Goal: Information Seeking & Learning: Learn about a topic

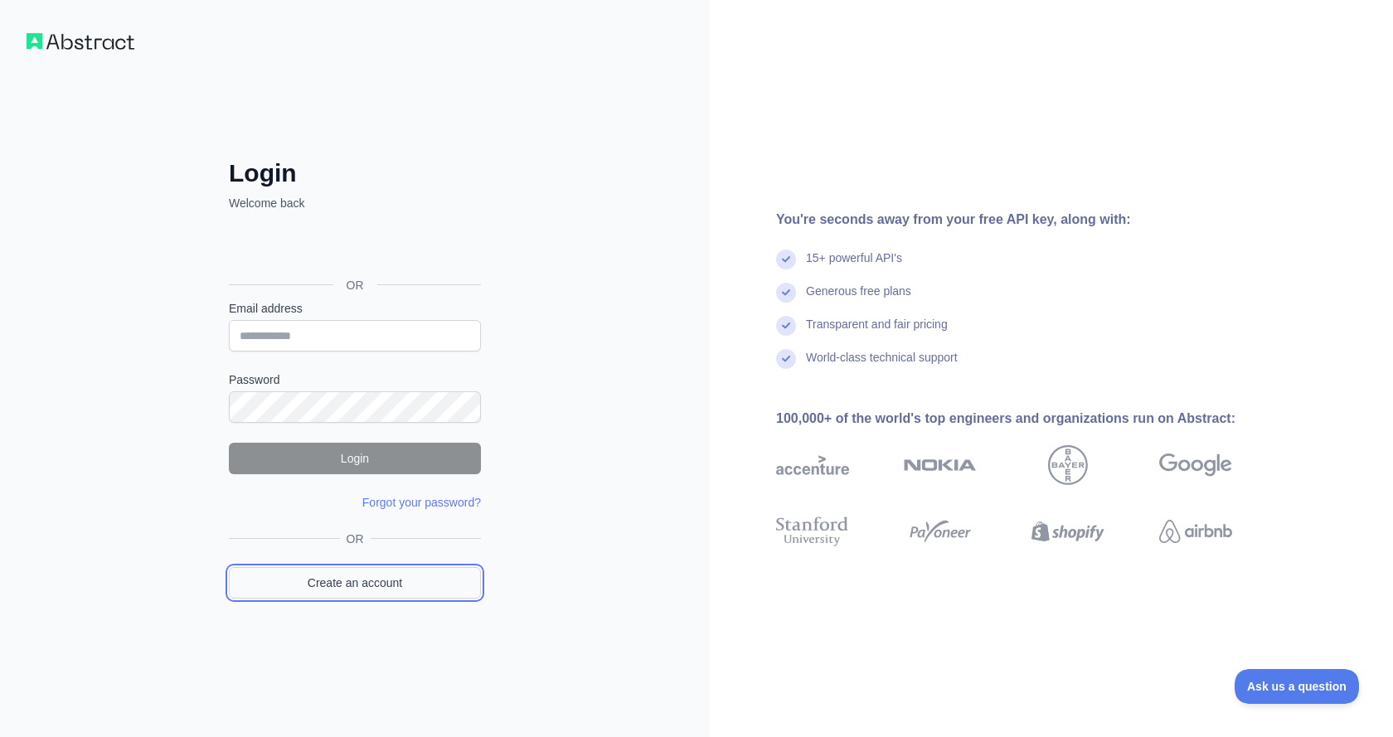
click at [361, 579] on link "Create an account" at bounding box center [355, 583] width 252 height 32
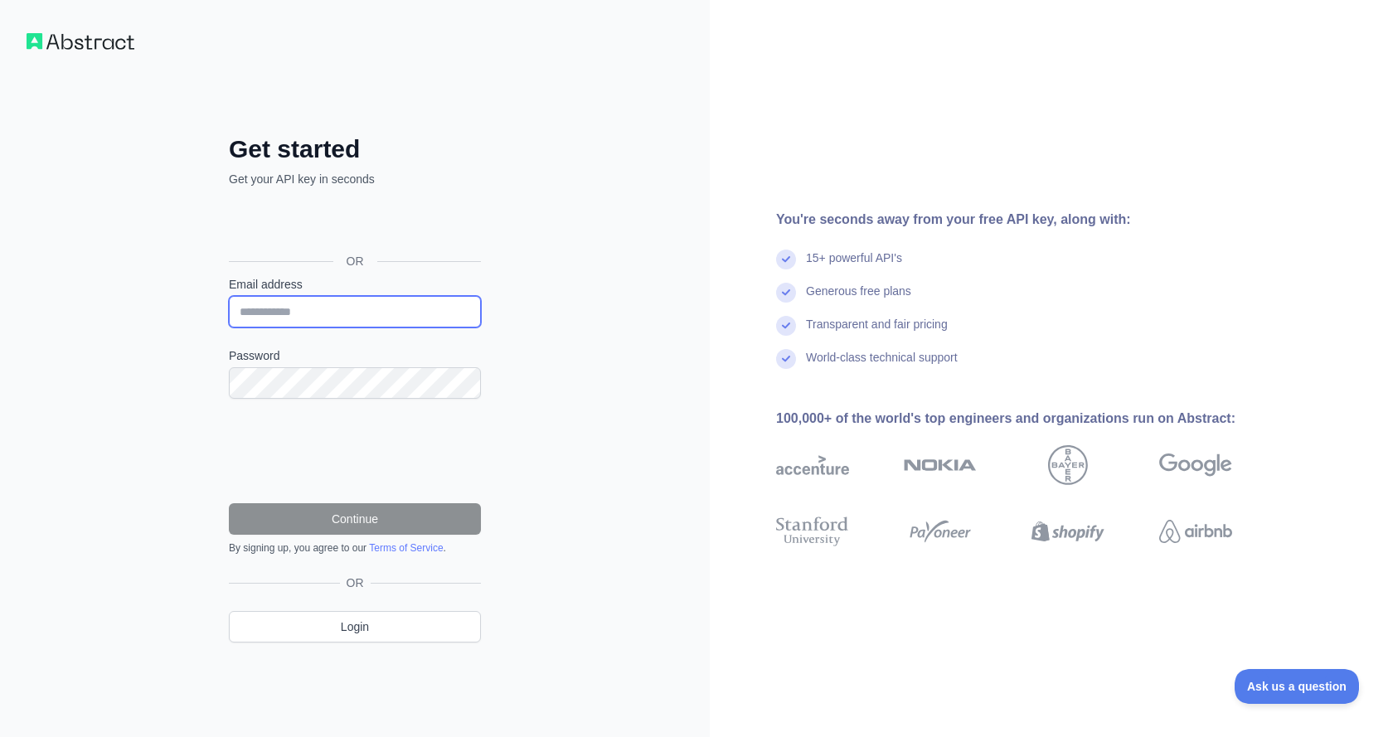
click at [361, 318] on input "Email address" at bounding box center [355, 312] width 252 height 32
type input "**********"
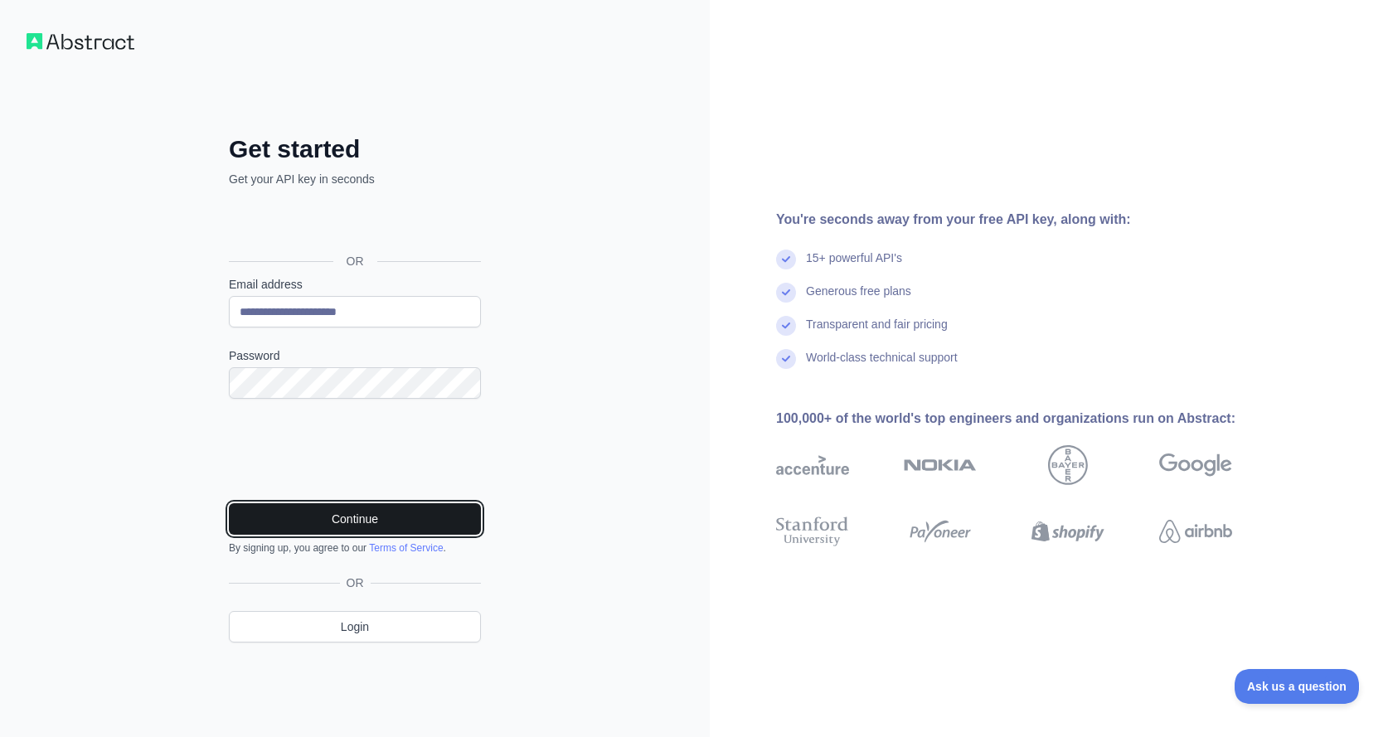
click at [318, 515] on button "Continue" at bounding box center [355, 519] width 252 height 32
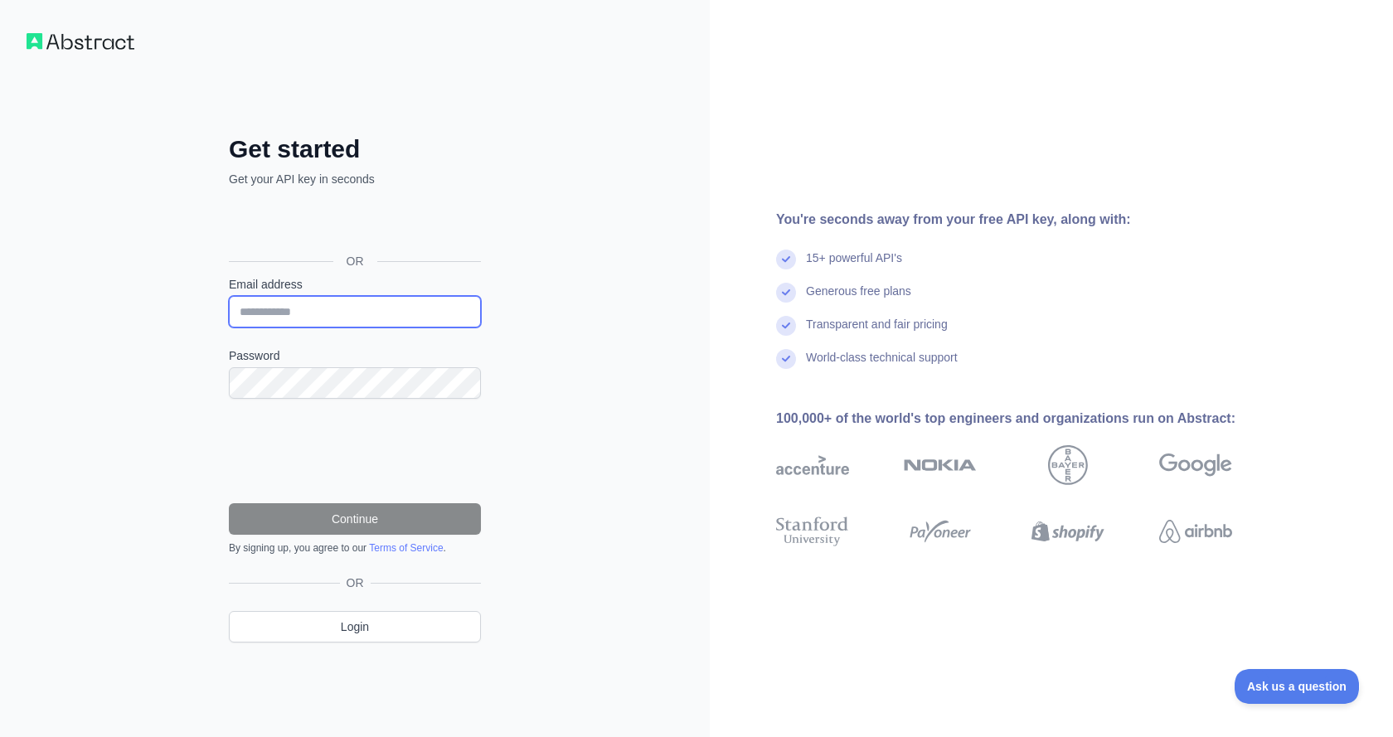
type input "**********"
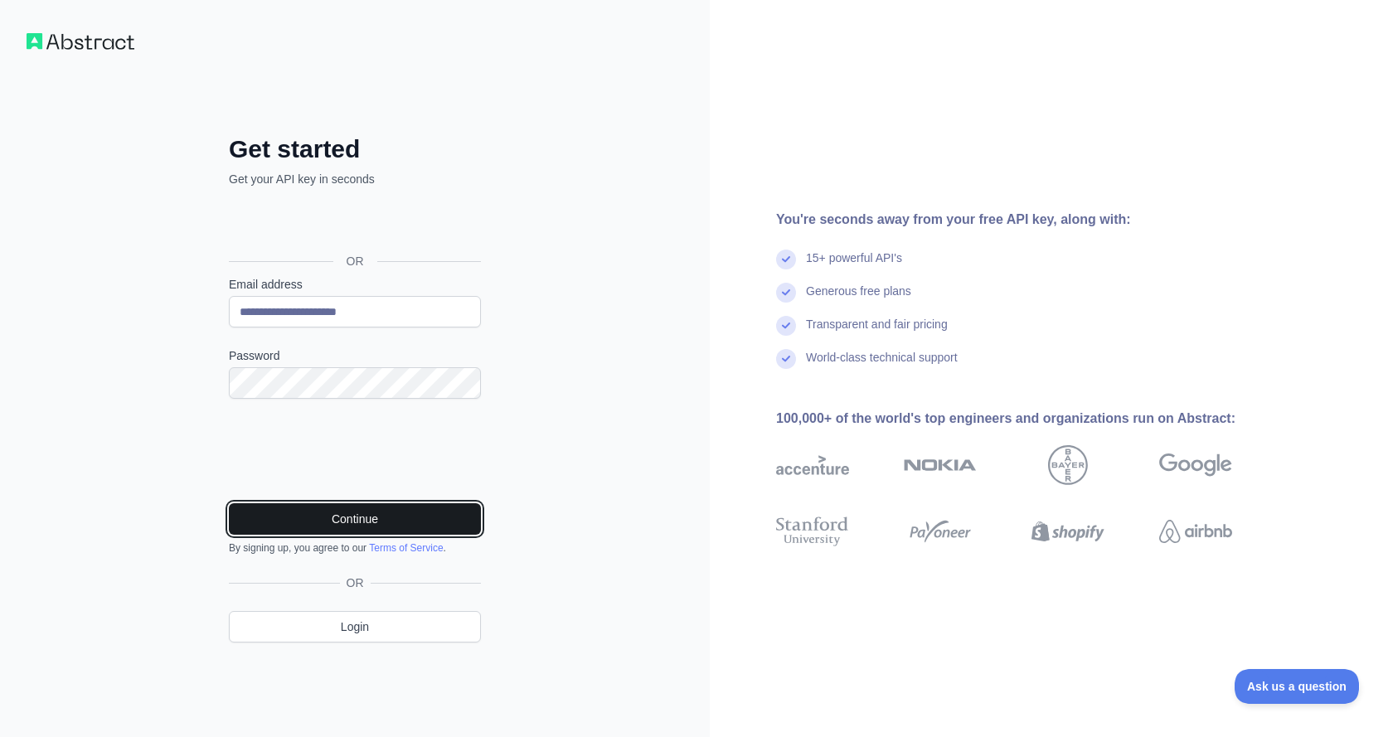
click at [330, 515] on button "Continue" at bounding box center [355, 519] width 252 height 32
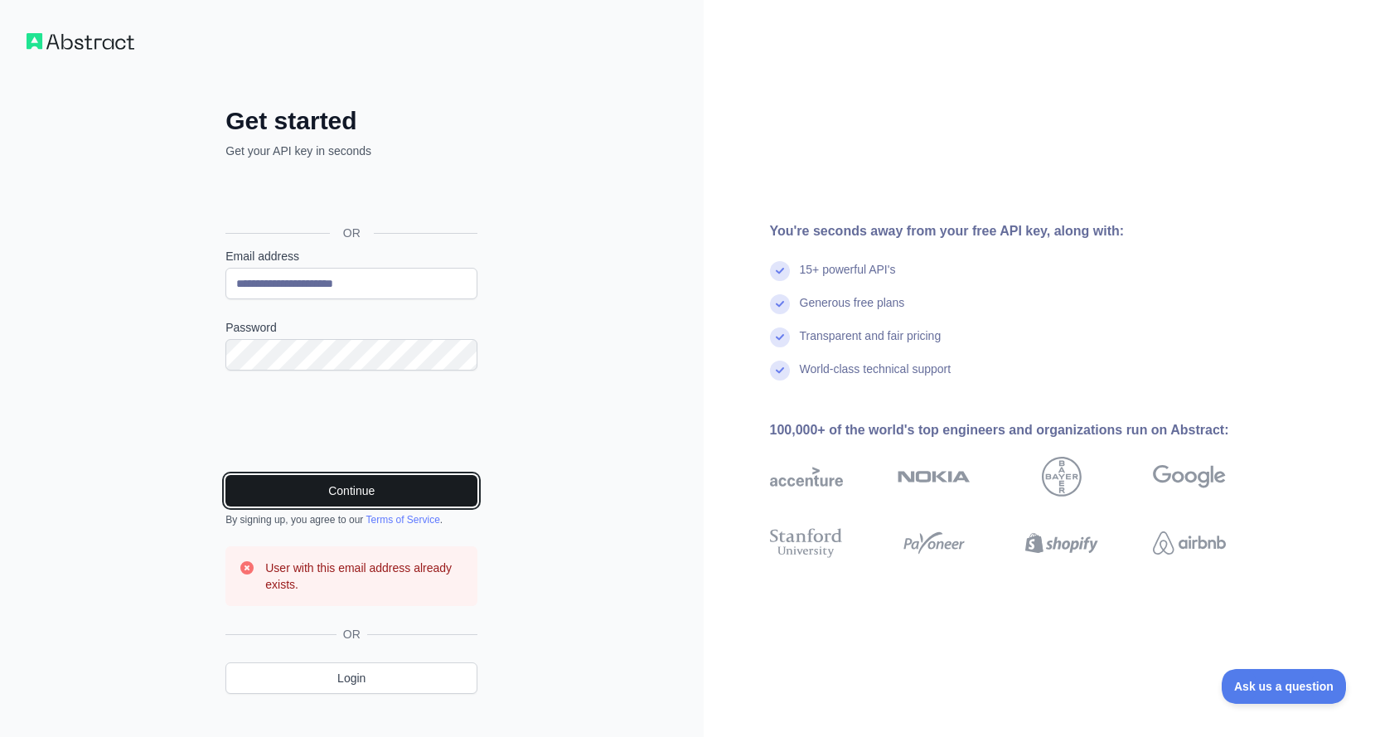
click at [365, 494] on button "Continue" at bounding box center [352, 491] width 252 height 32
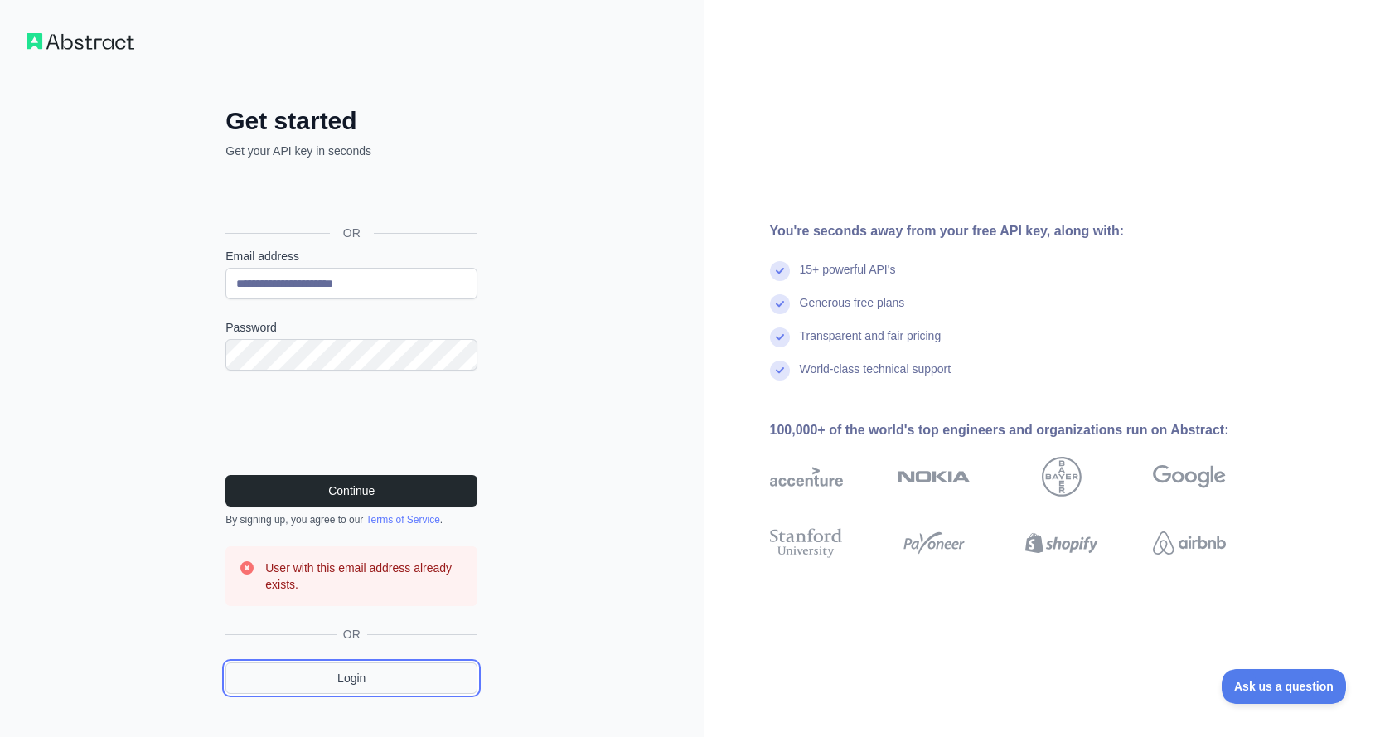
click at [402, 692] on link "Login" at bounding box center [352, 678] width 252 height 32
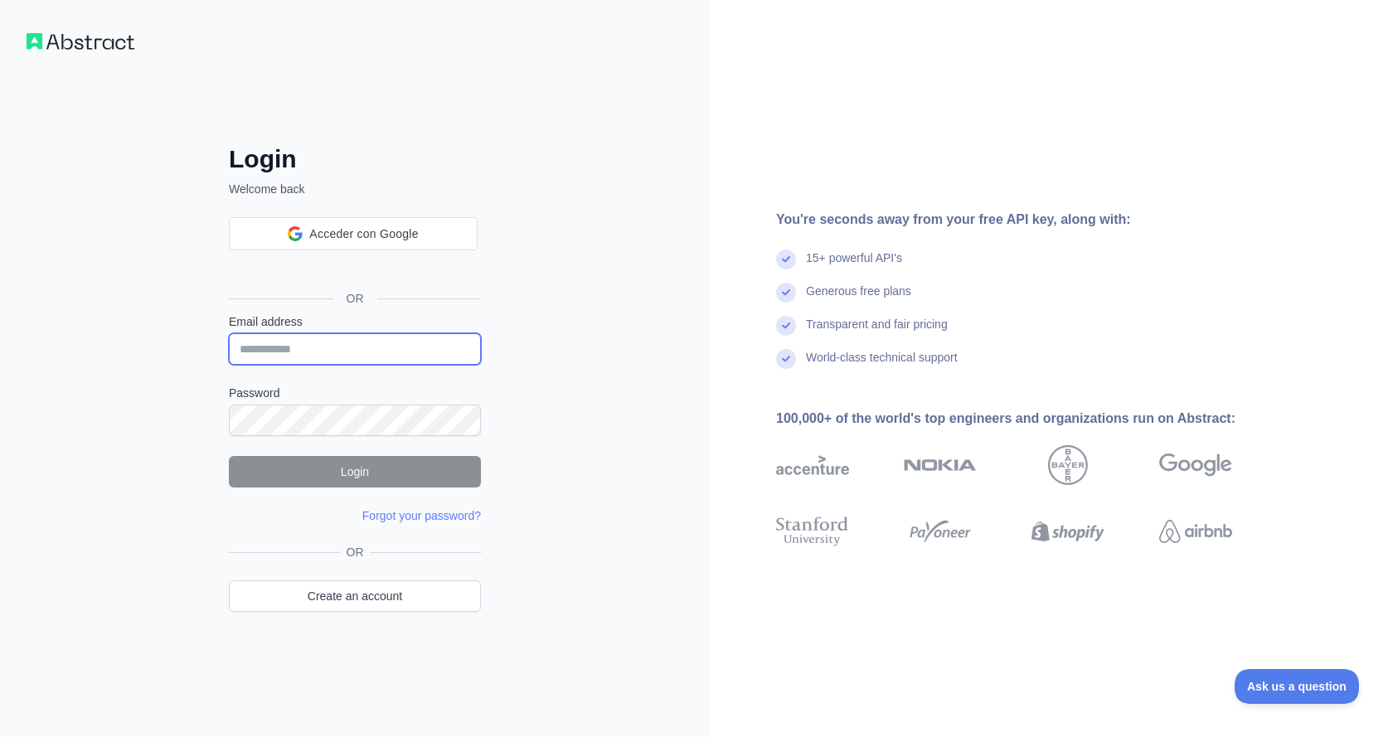
type input "**********"
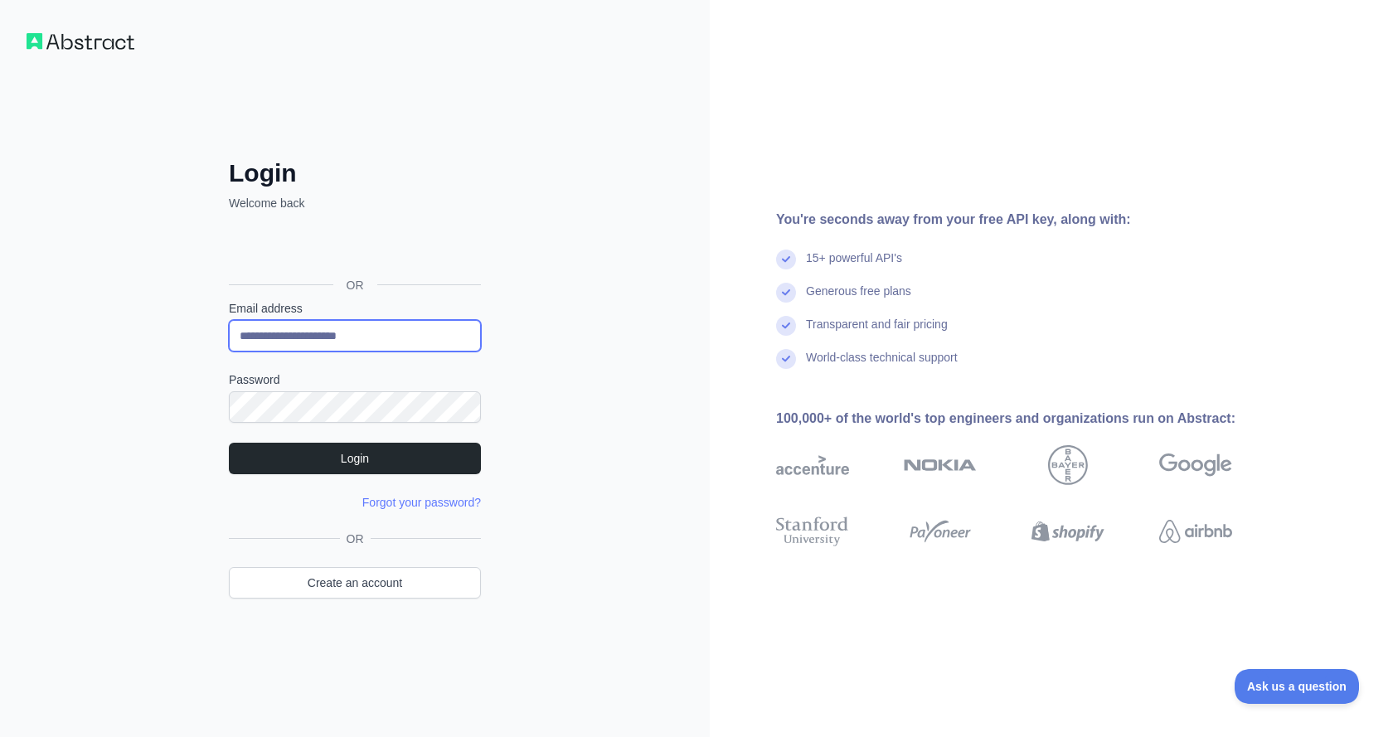
click at [350, 337] on input "**********" at bounding box center [355, 336] width 252 height 32
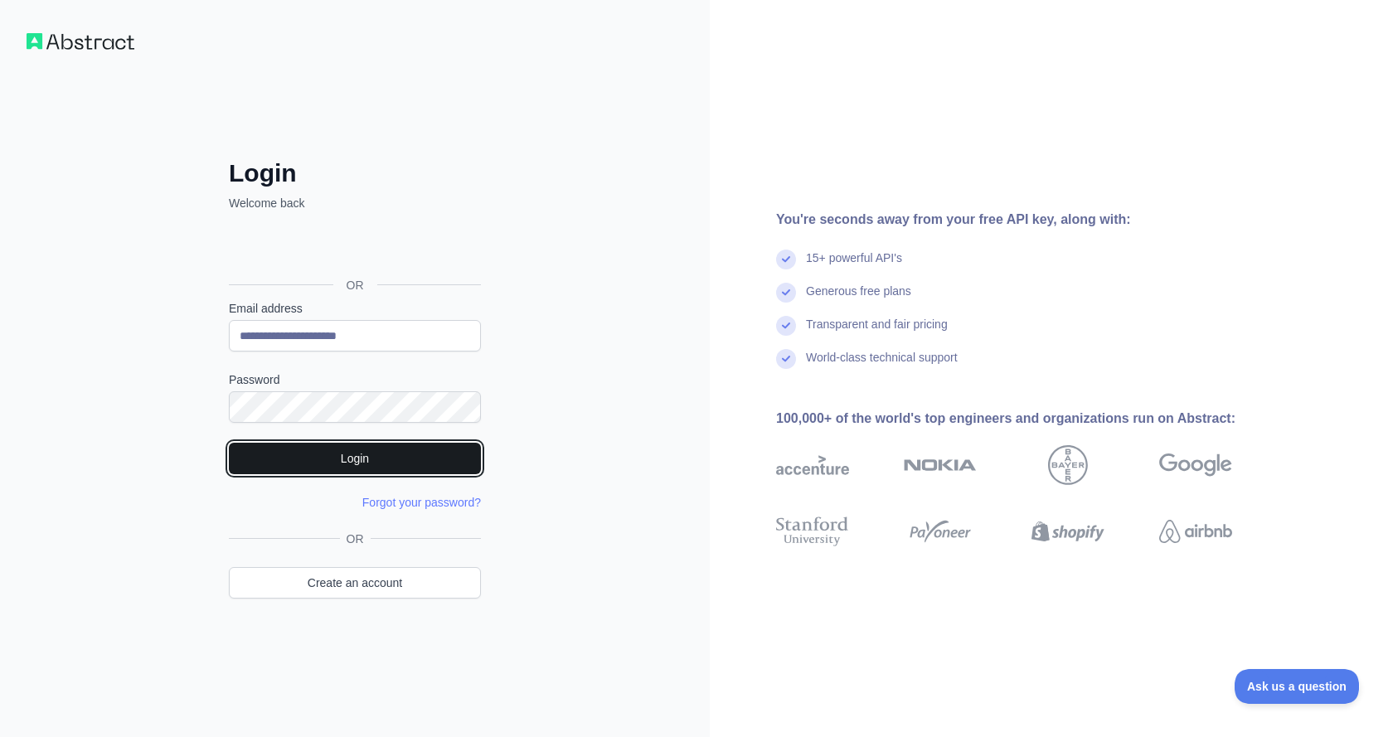
click at [250, 463] on button "Login" at bounding box center [355, 459] width 252 height 32
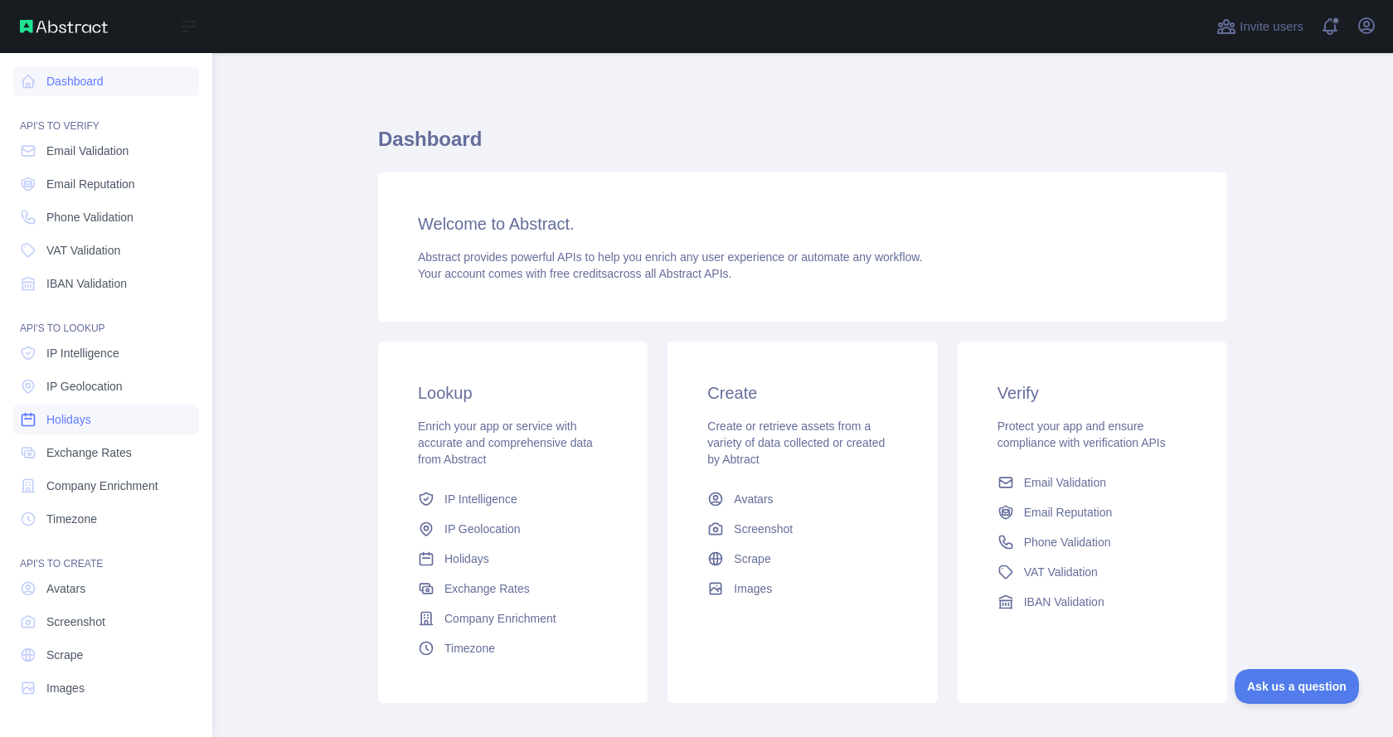
click at [118, 415] on link "Holidays" at bounding box center [106, 420] width 186 height 30
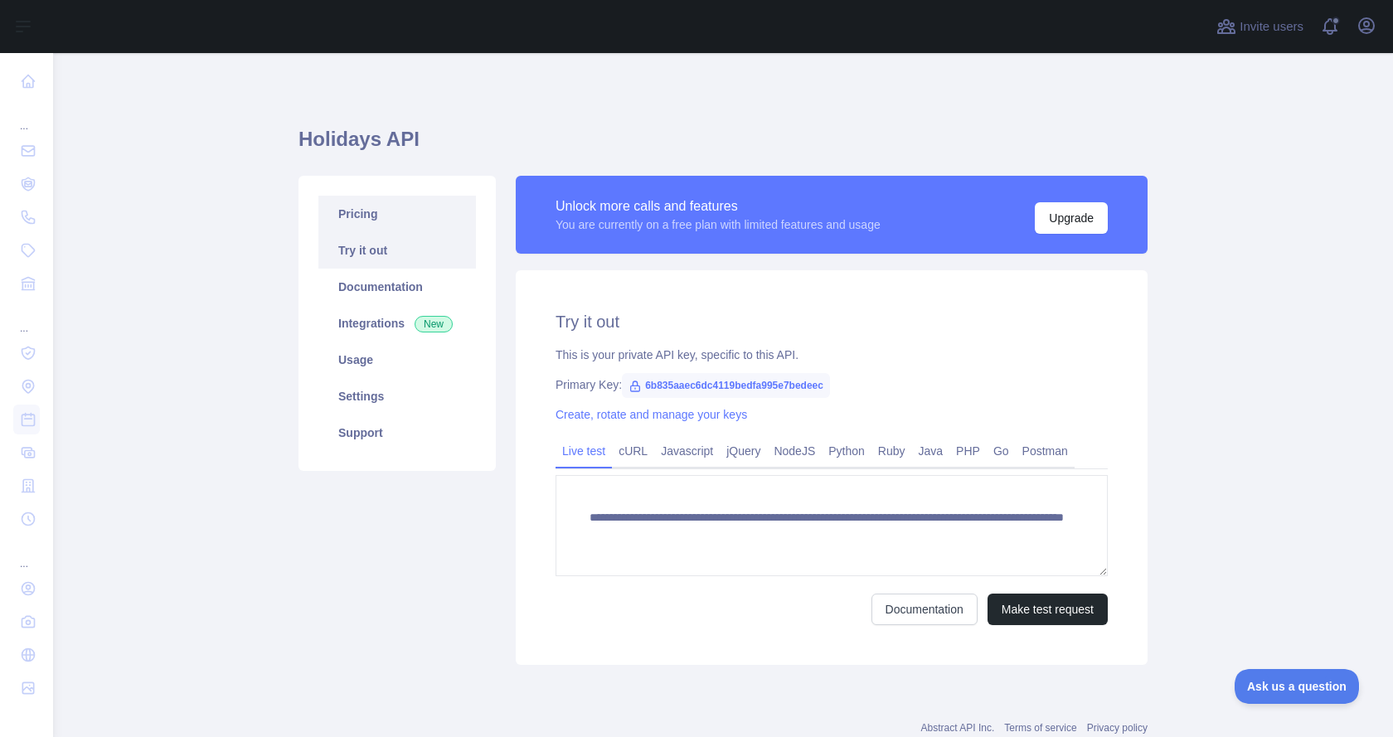
click at [427, 213] on link "Pricing" at bounding box center [397, 214] width 158 height 36
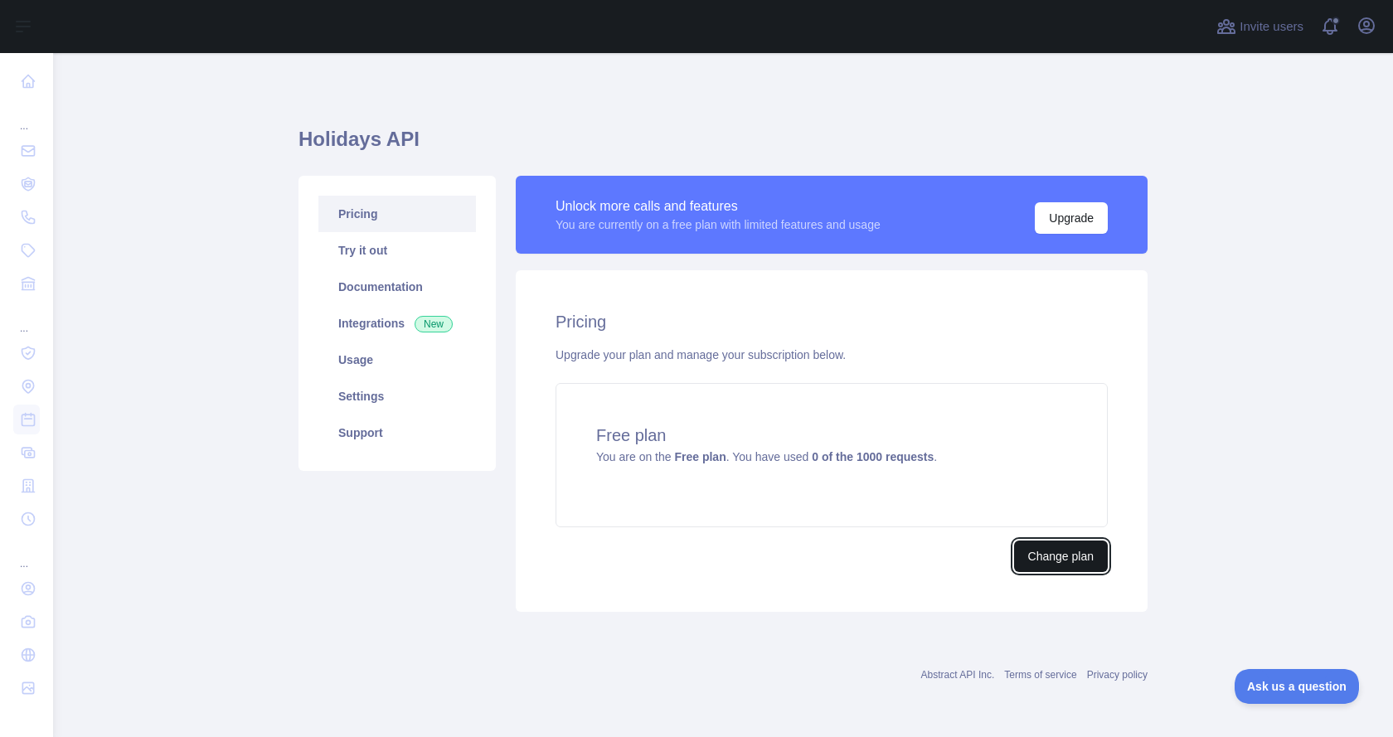
click at [1065, 560] on button "Change plan" at bounding box center [1061, 557] width 94 height 32
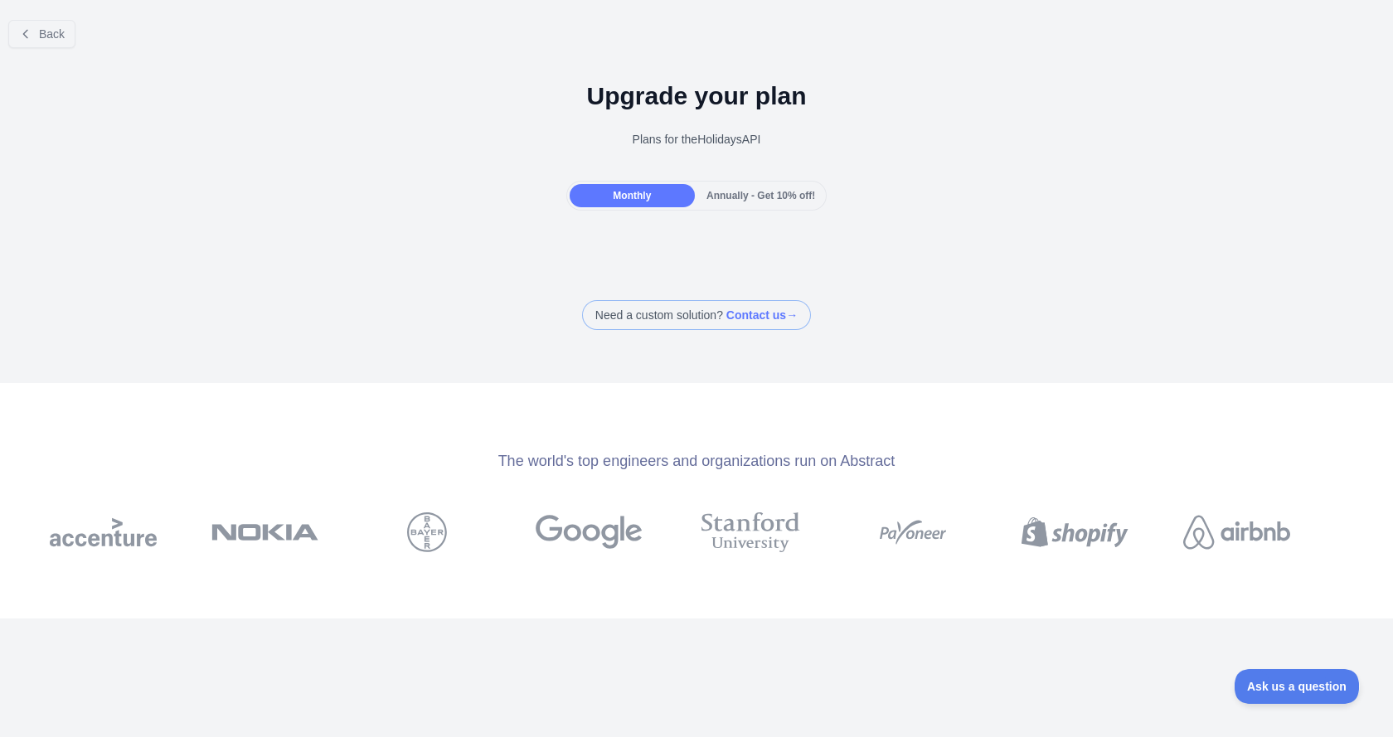
click at [716, 195] on span "Annually - Get 10% off!" at bounding box center [760, 196] width 109 height 12
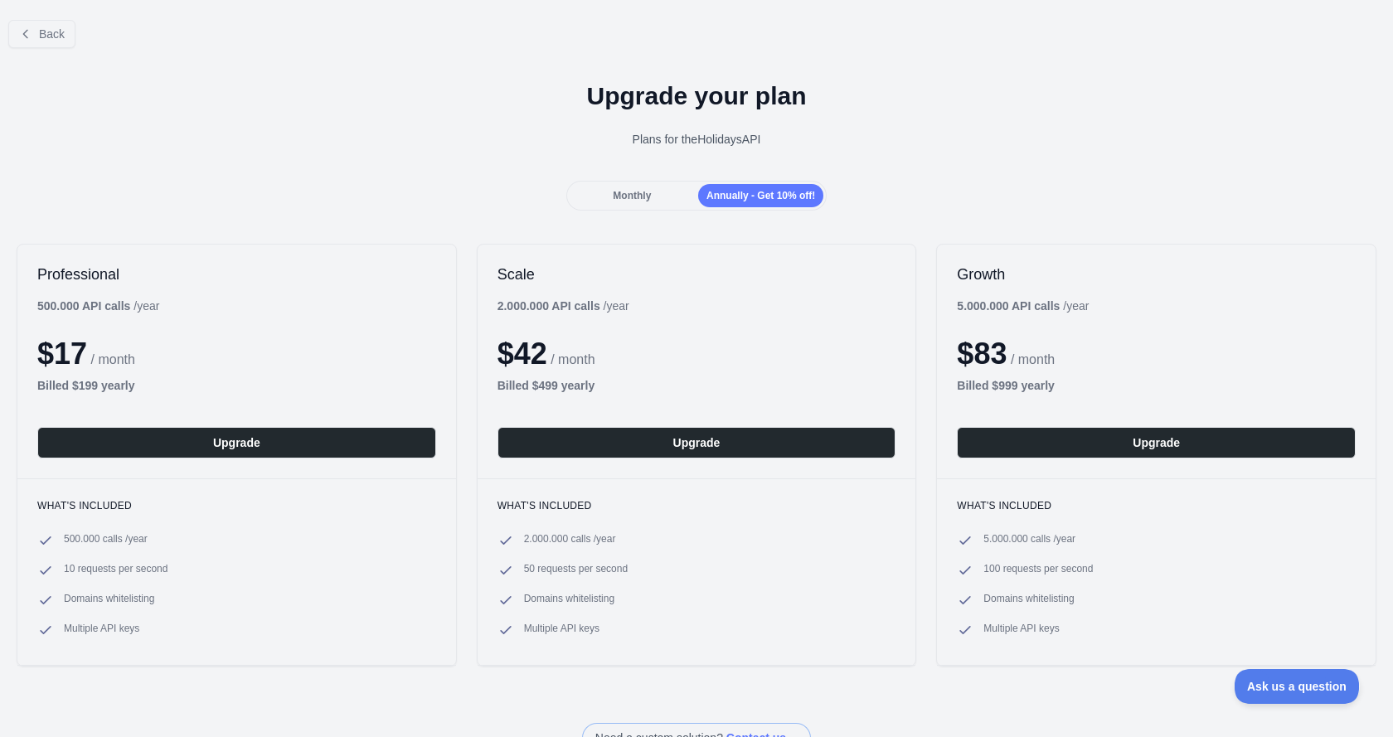
click at [618, 195] on span "Monthly" at bounding box center [632, 196] width 38 height 12
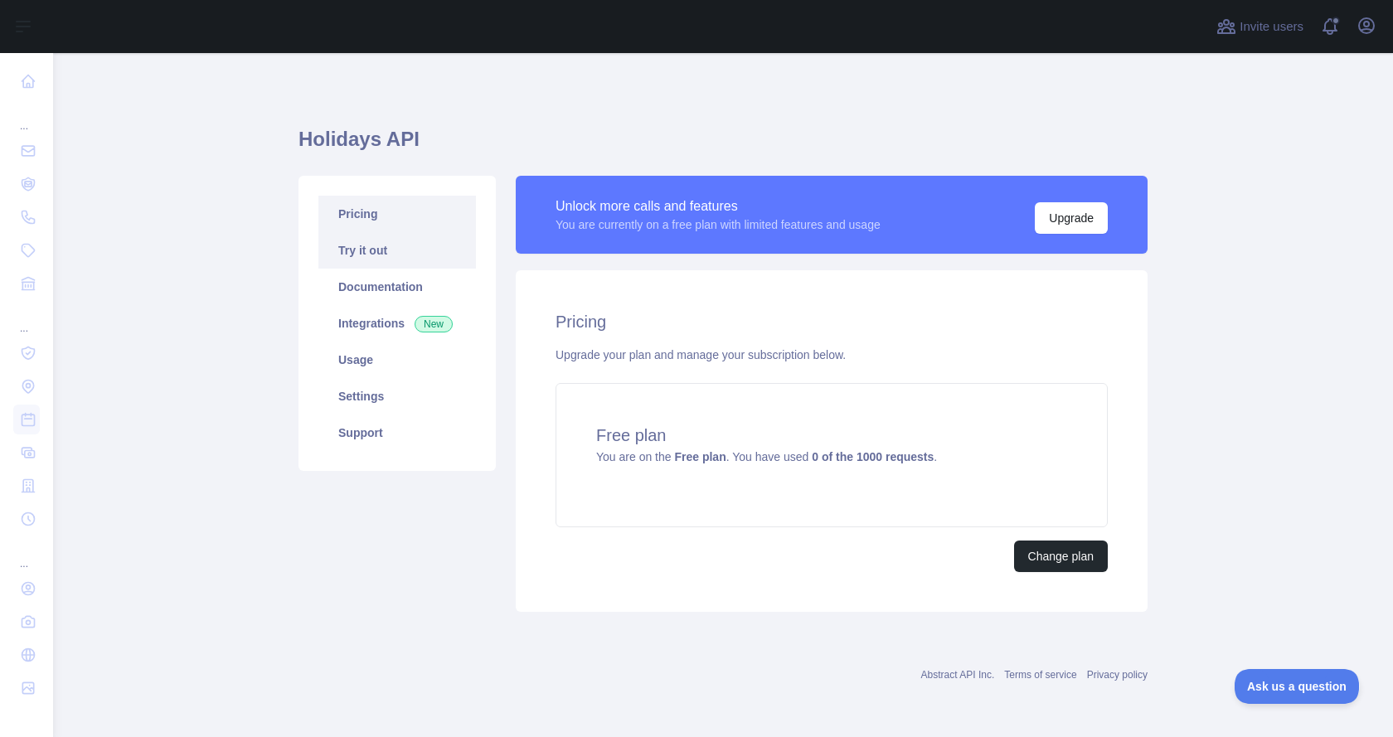
click at [409, 256] on link "Try it out" at bounding box center [397, 250] width 158 height 36
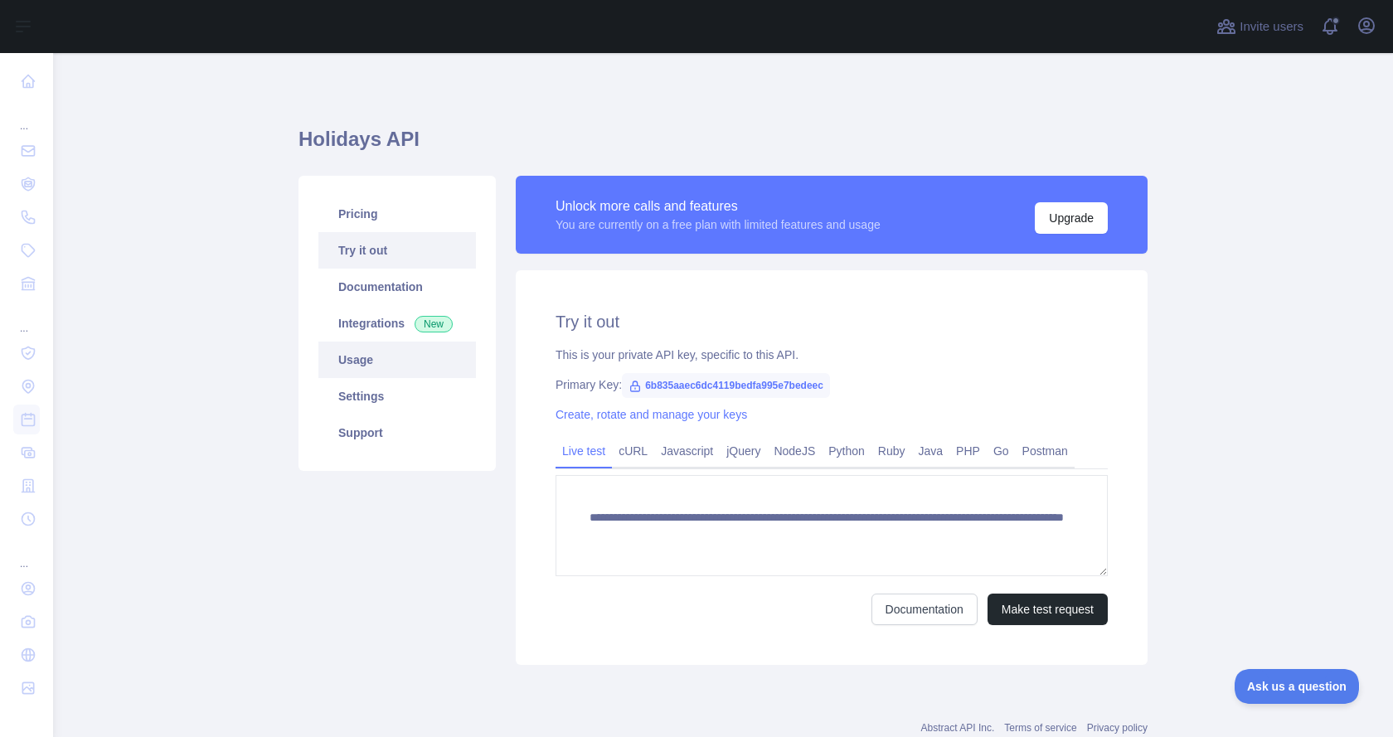
click at [387, 344] on link "Usage" at bounding box center [397, 360] width 158 height 36
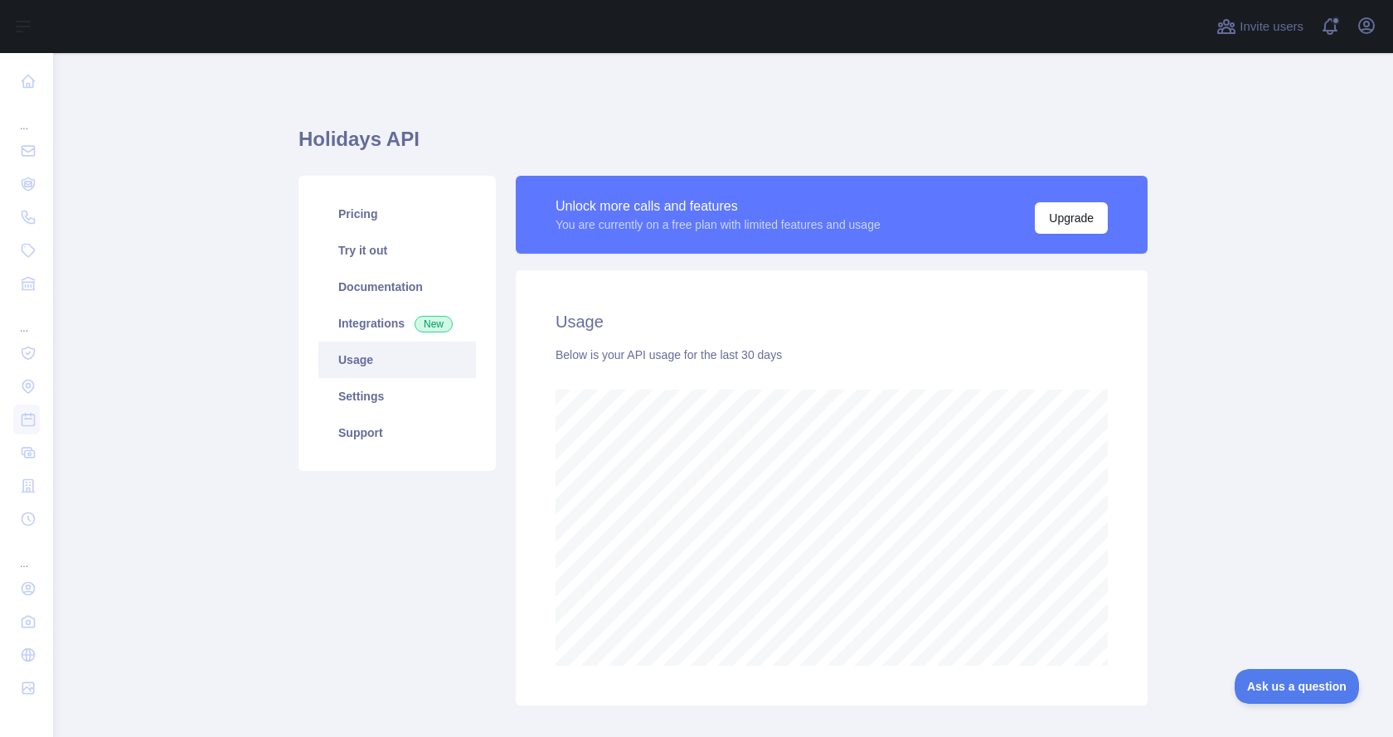
scroll to position [684, 1327]
click at [387, 312] on link "Integrations New" at bounding box center [397, 323] width 158 height 36
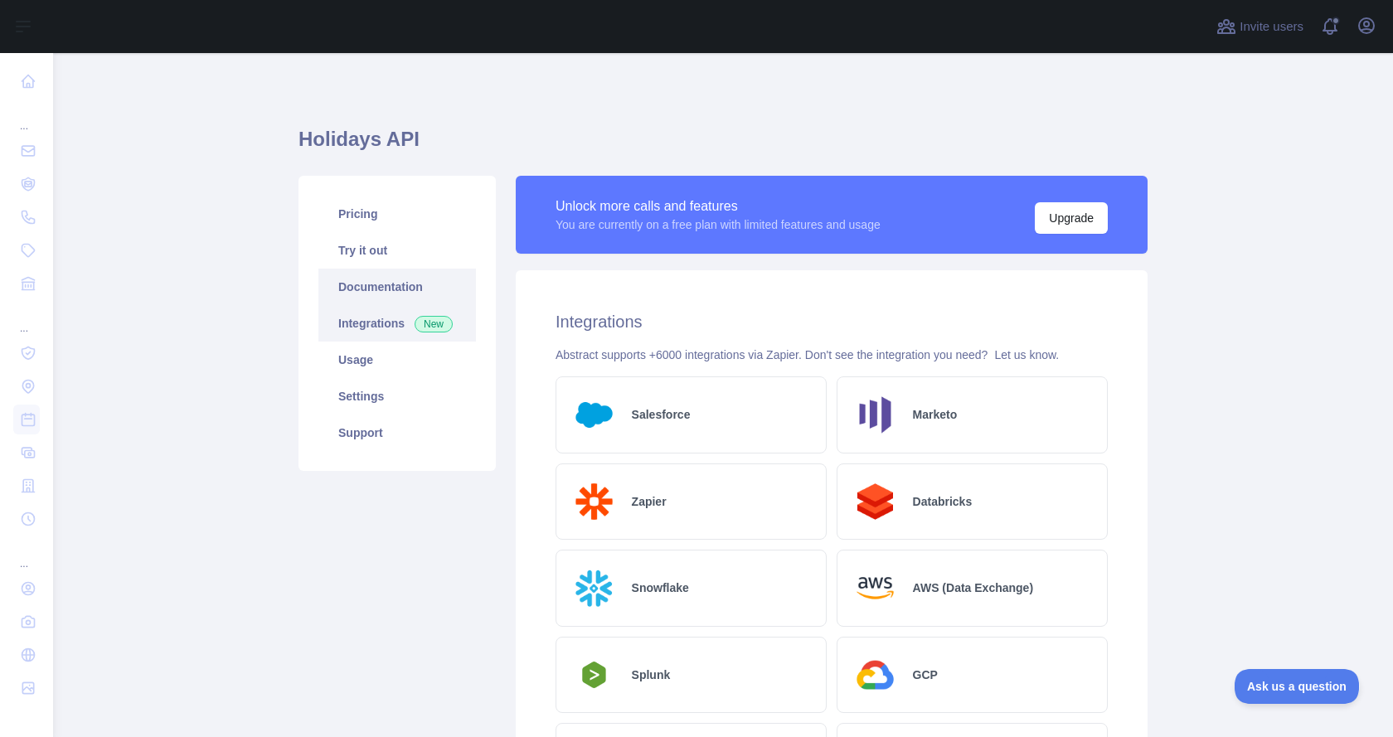
click at [388, 284] on link "Documentation" at bounding box center [397, 287] width 158 height 36
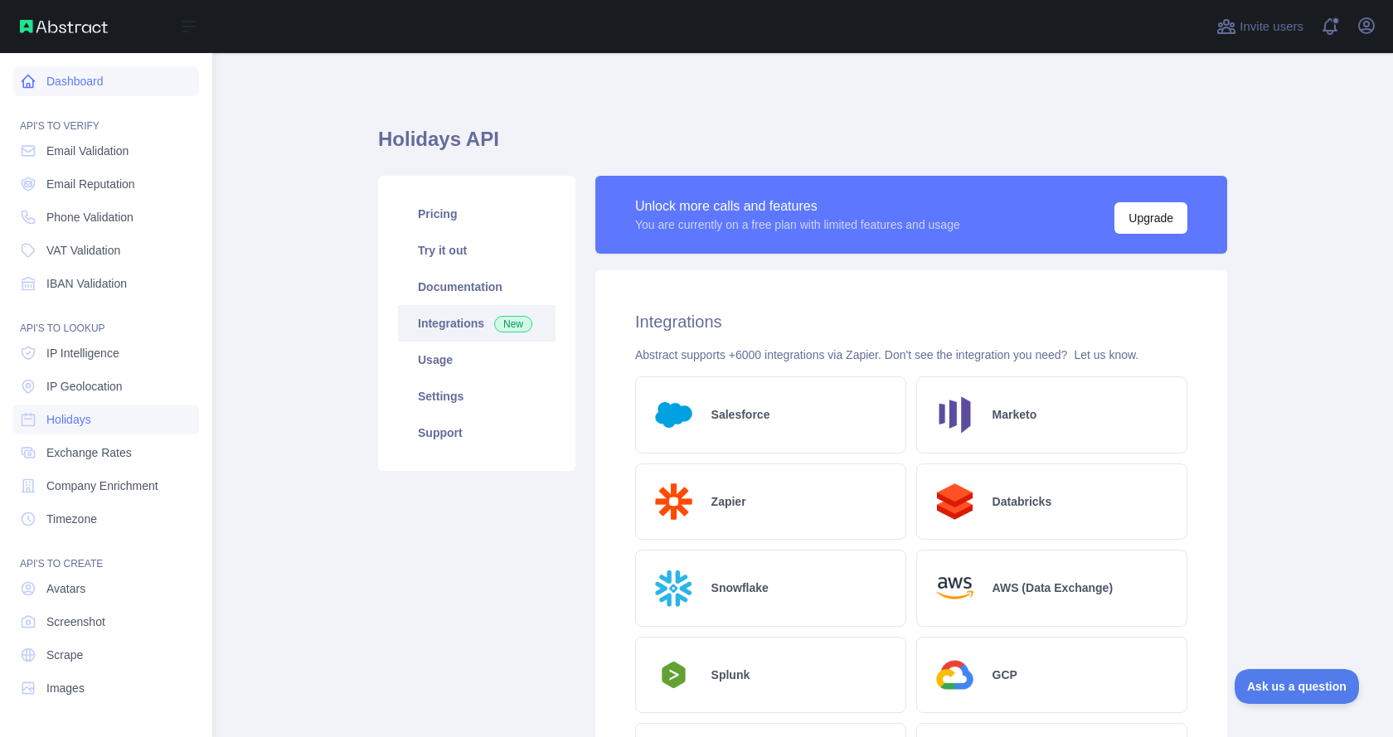
click at [41, 87] on link "Dashboard" at bounding box center [106, 81] width 186 height 30
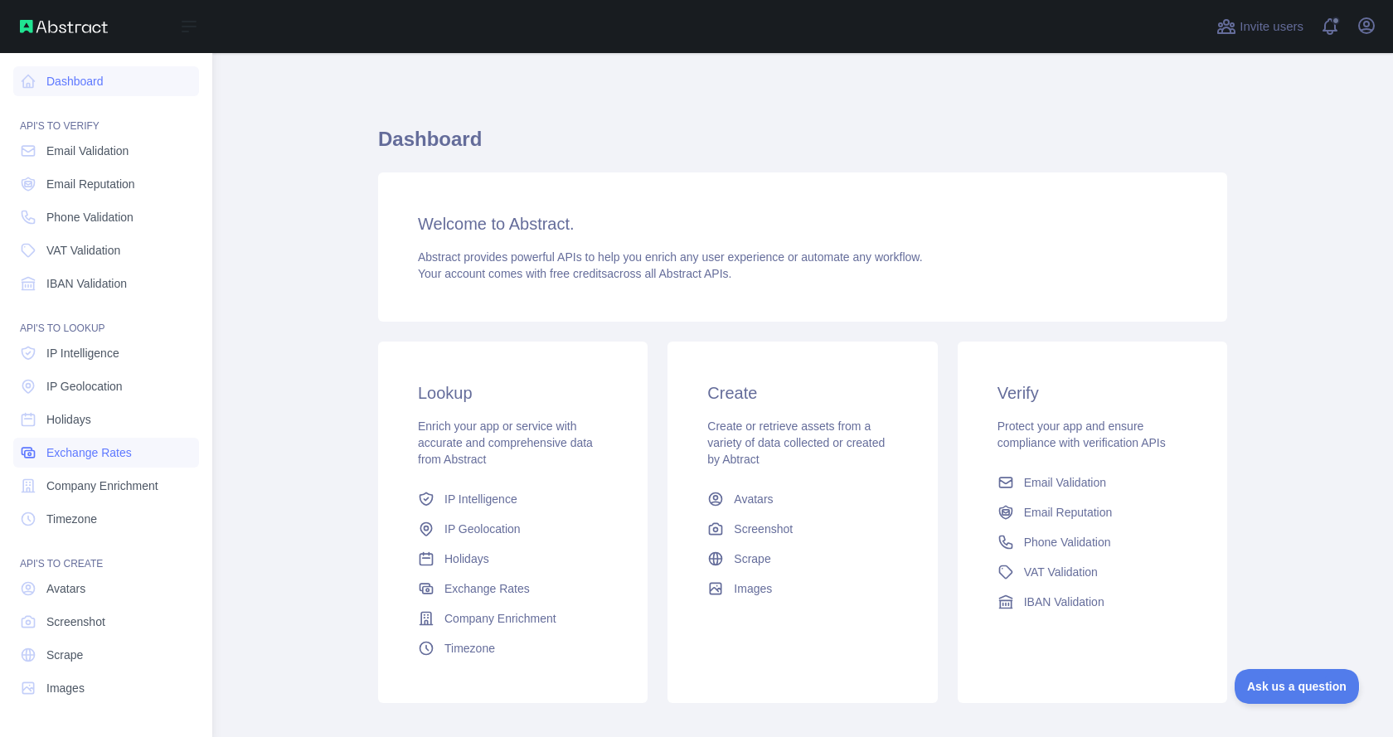
click at [121, 454] on span "Exchange Rates" at bounding box center [88, 452] width 85 height 17
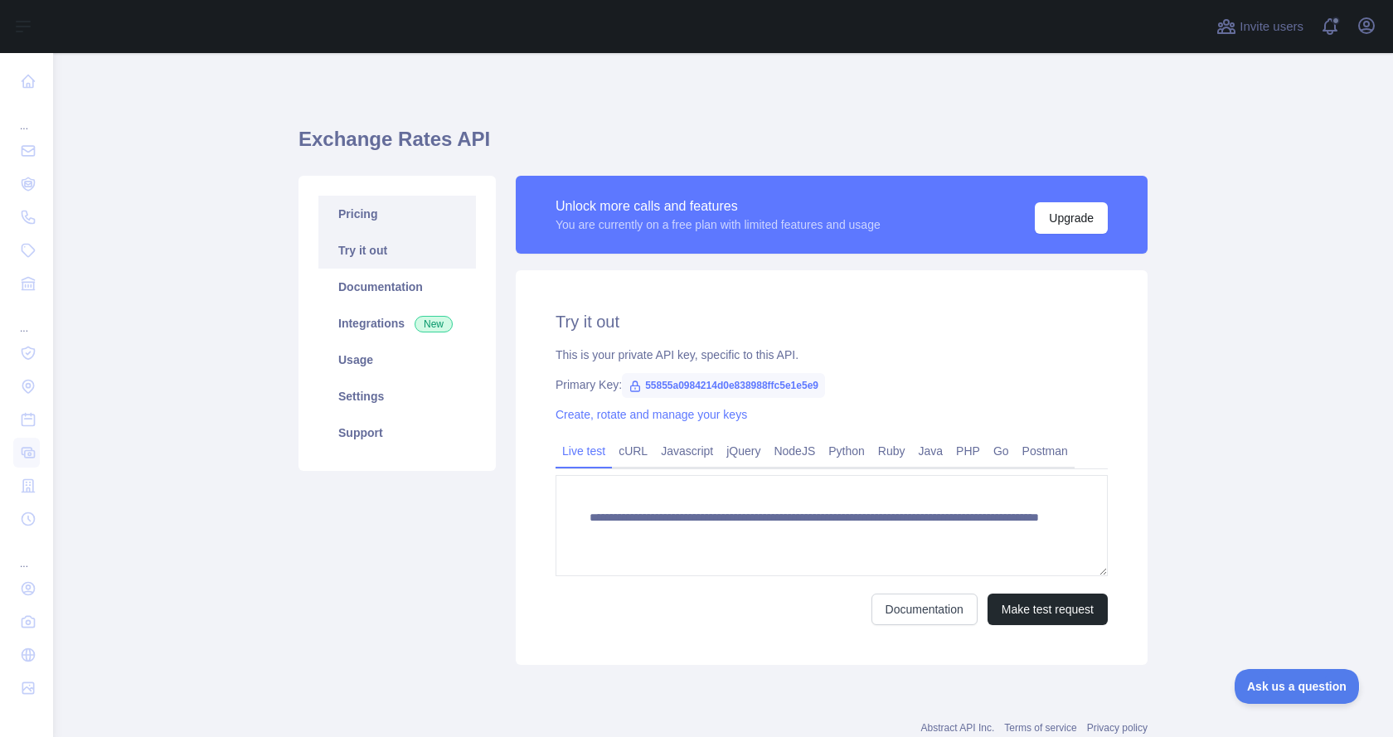
click at [387, 223] on link "Pricing" at bounding box center [397, 214] width 158 height 36
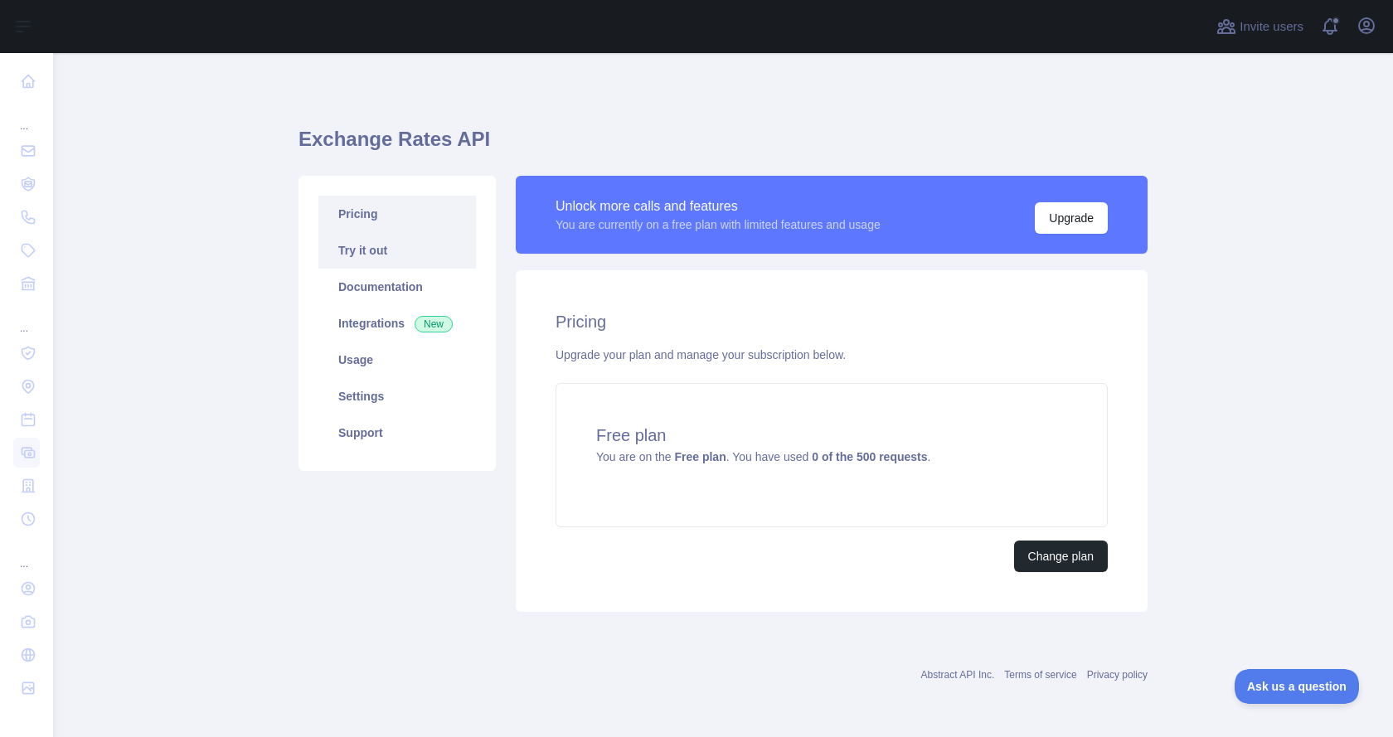
click at [407, 261] on link "Try it out" at bounding box center [397, 250] width 158 height 36
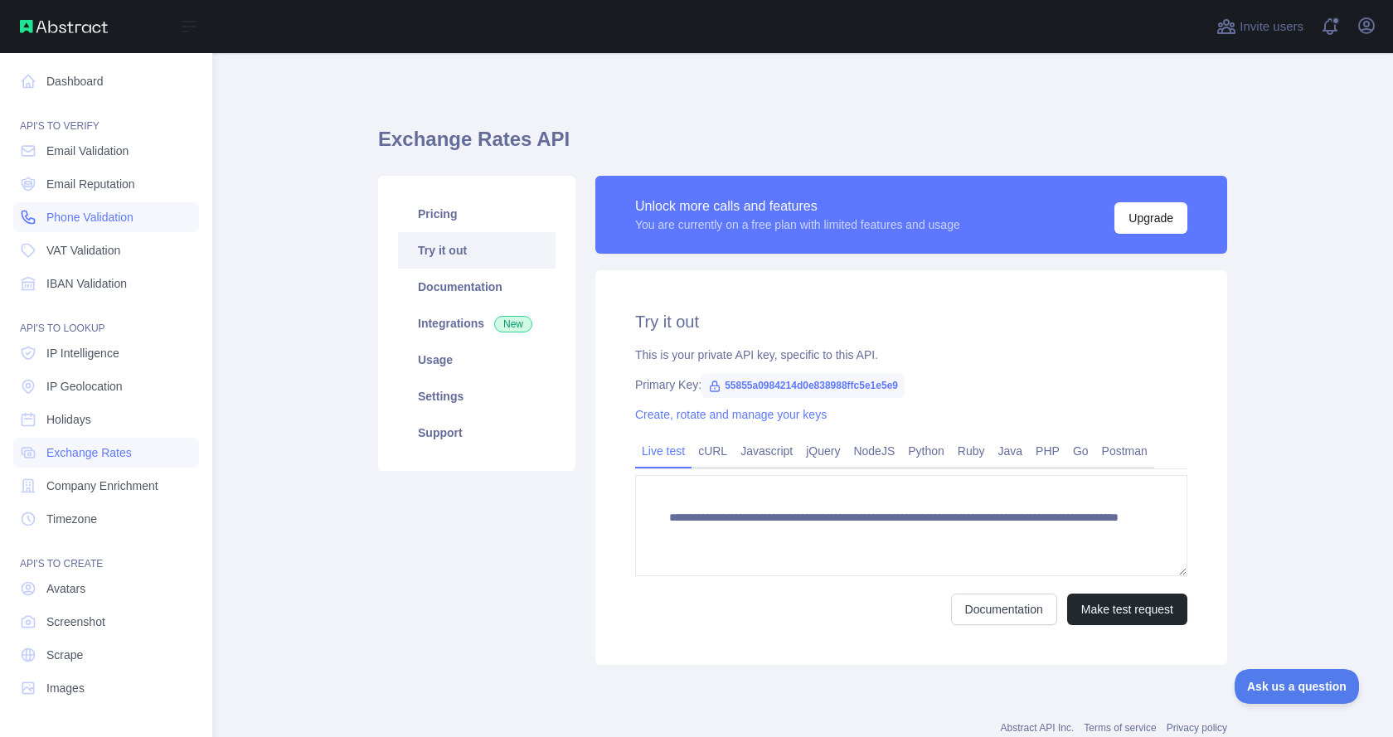
click at [139, 215] on link "Phone Validation" at bounding box center [106, 217] width 186 height 30
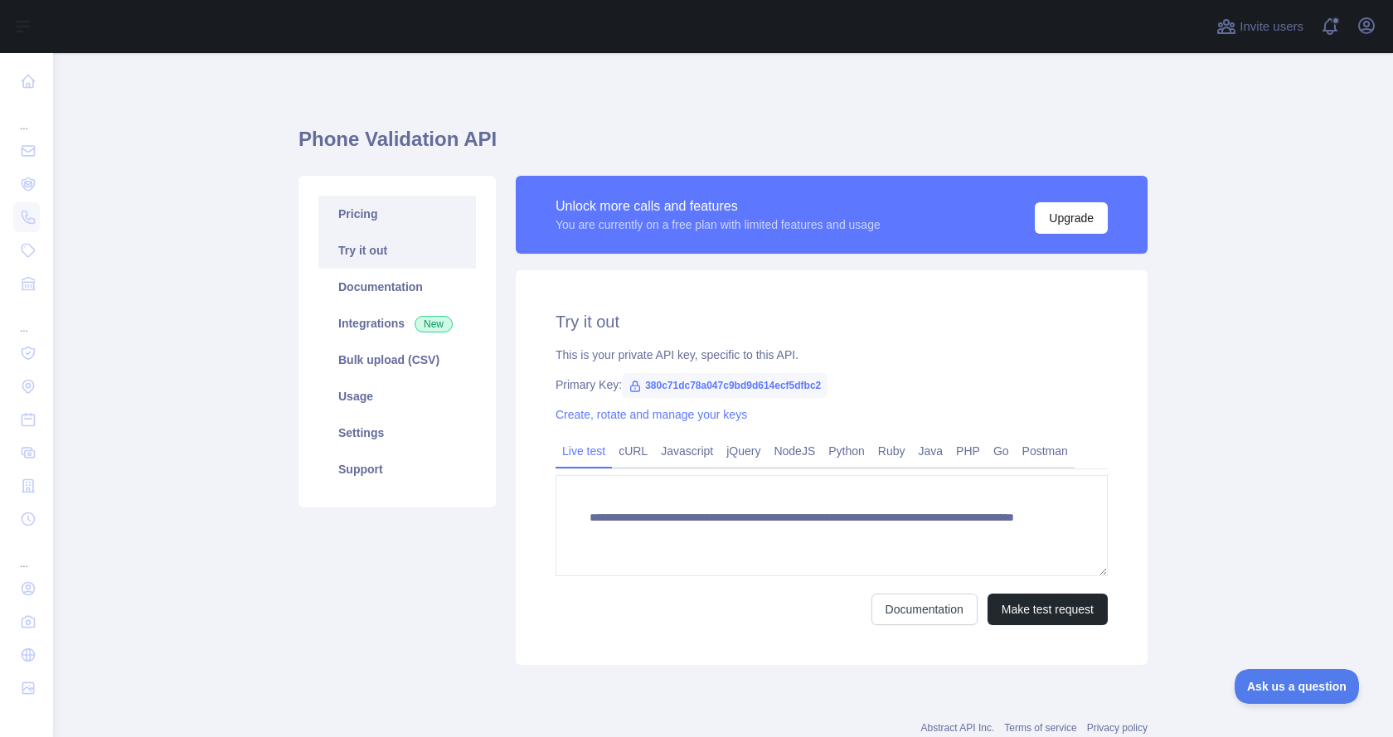
click at [406, 215] on link "Pricing" at bounding box center [397, 214] width 158 height 36
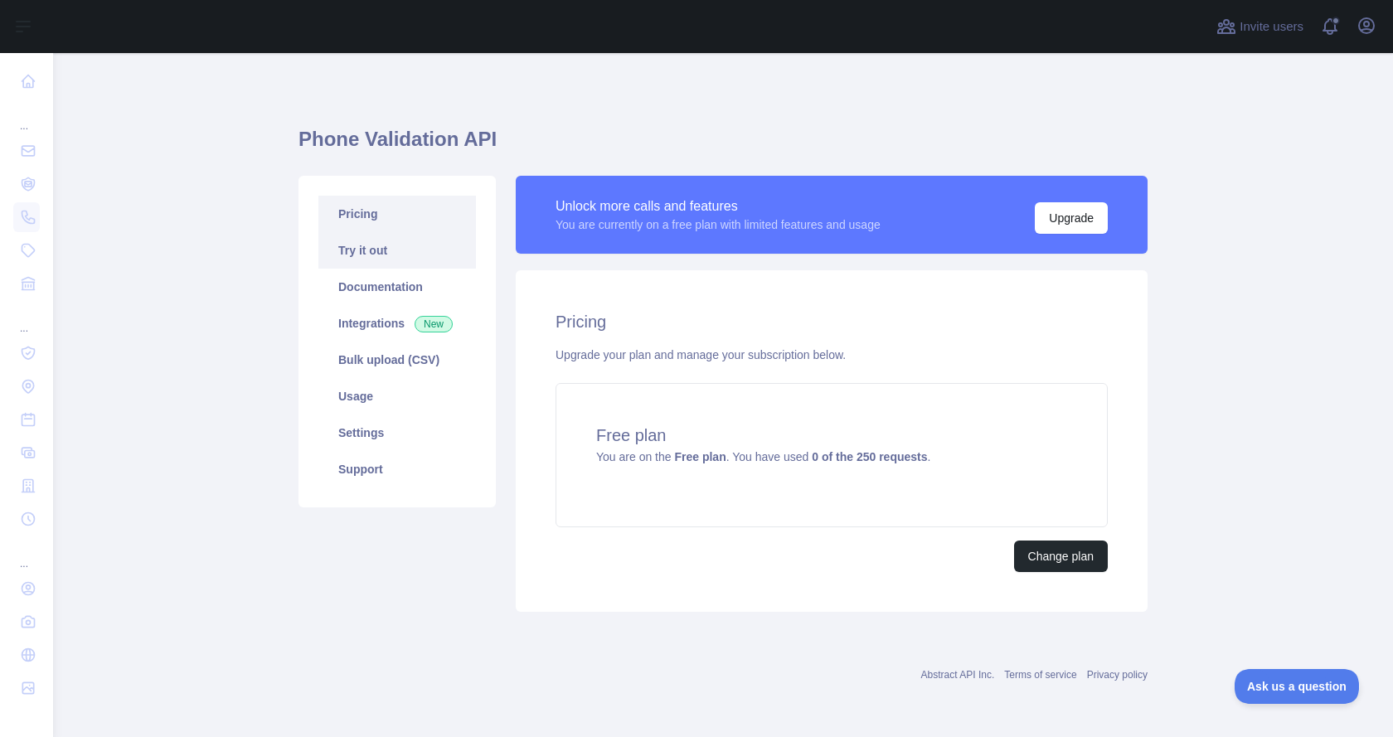
click at [401, 237] on link "Try it out" at bounding box center [397, 250] width 158 height 36
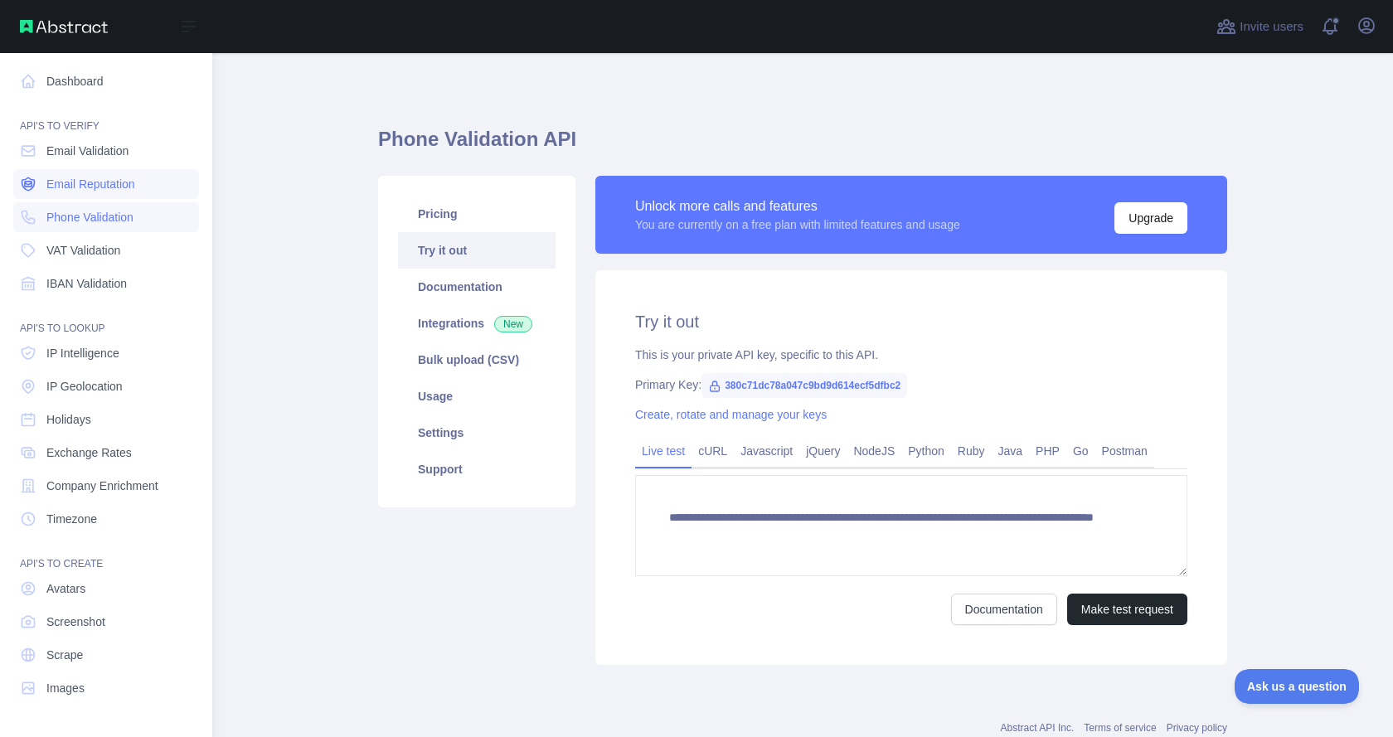
click at [112, 178] on span "Email Reputation" at bounding box center [90, 184] width 89 height 17
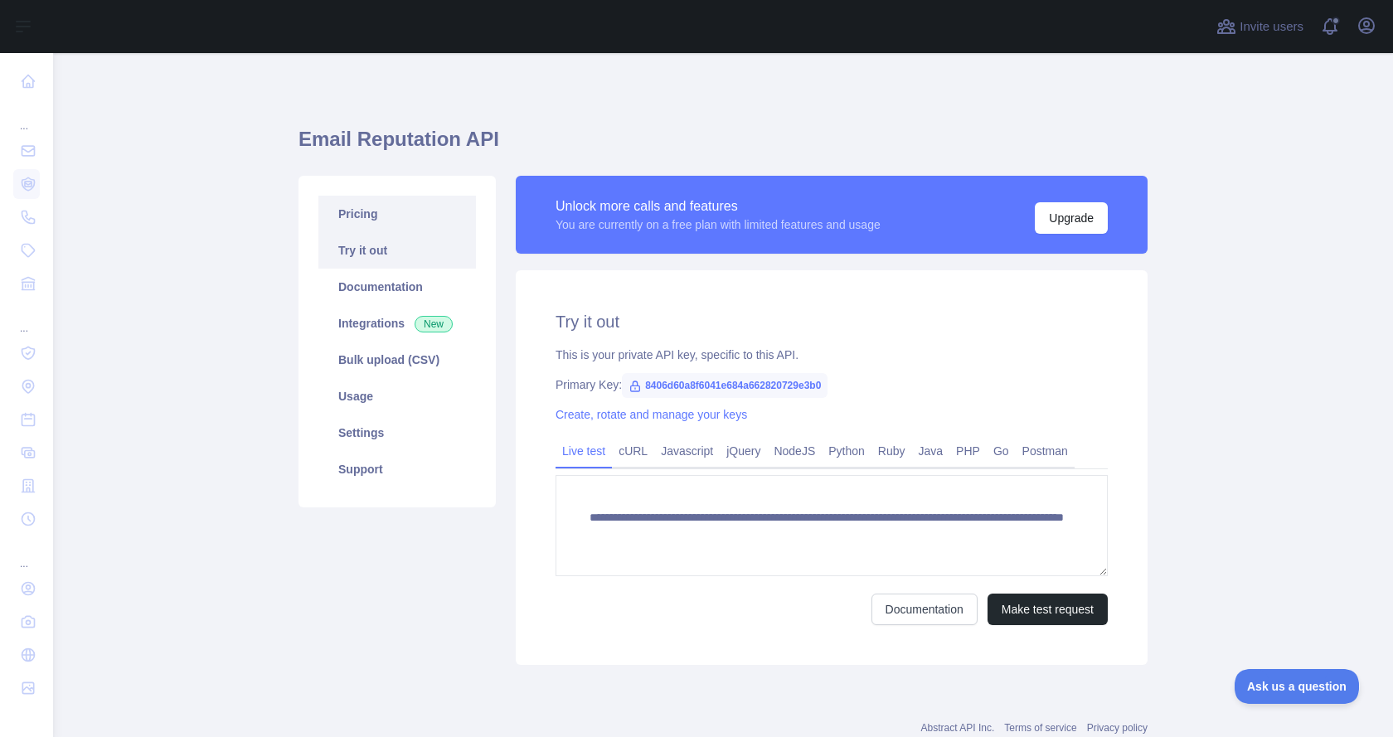
click at [393, 220] on link "Pricing" at bounding box center [397, 214] width 158 height 36
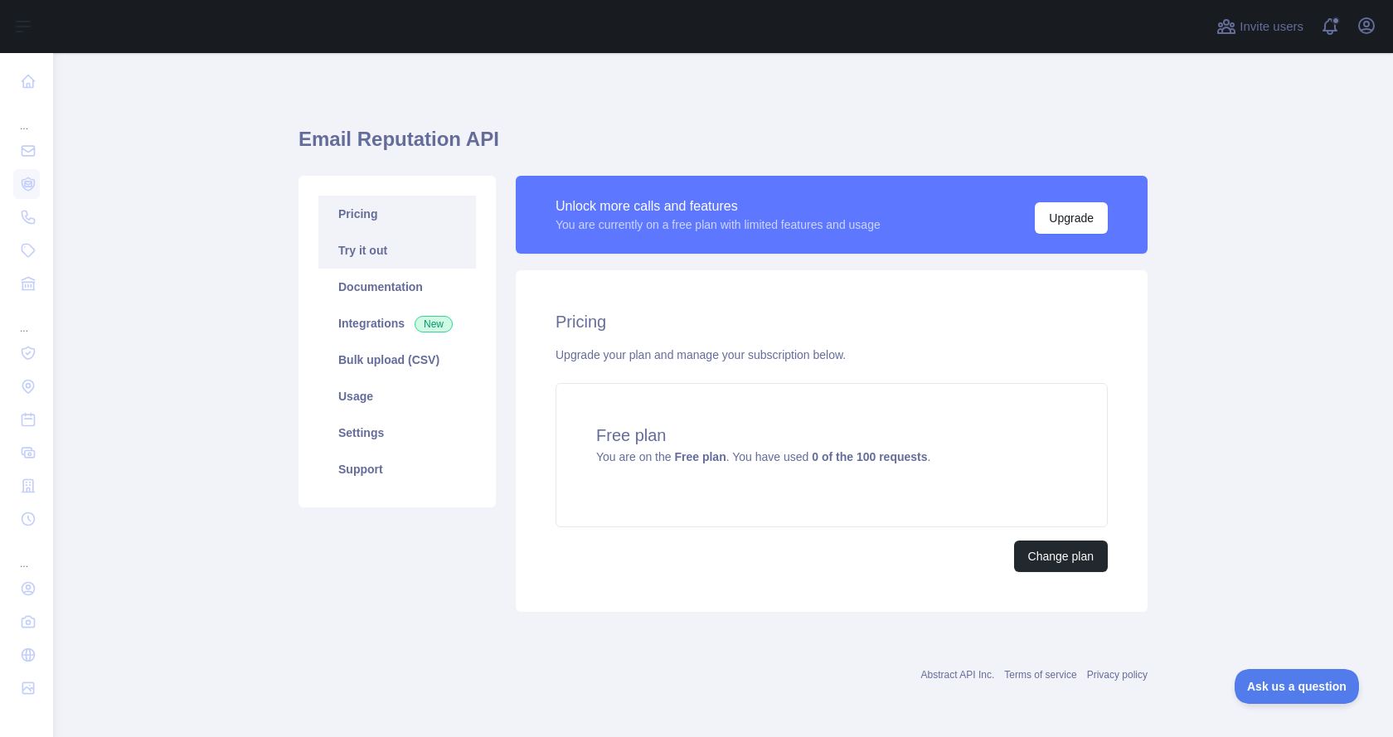
click at [386, 240] on link "Try it out" at bounding box center [397, 250] width 158 height 36
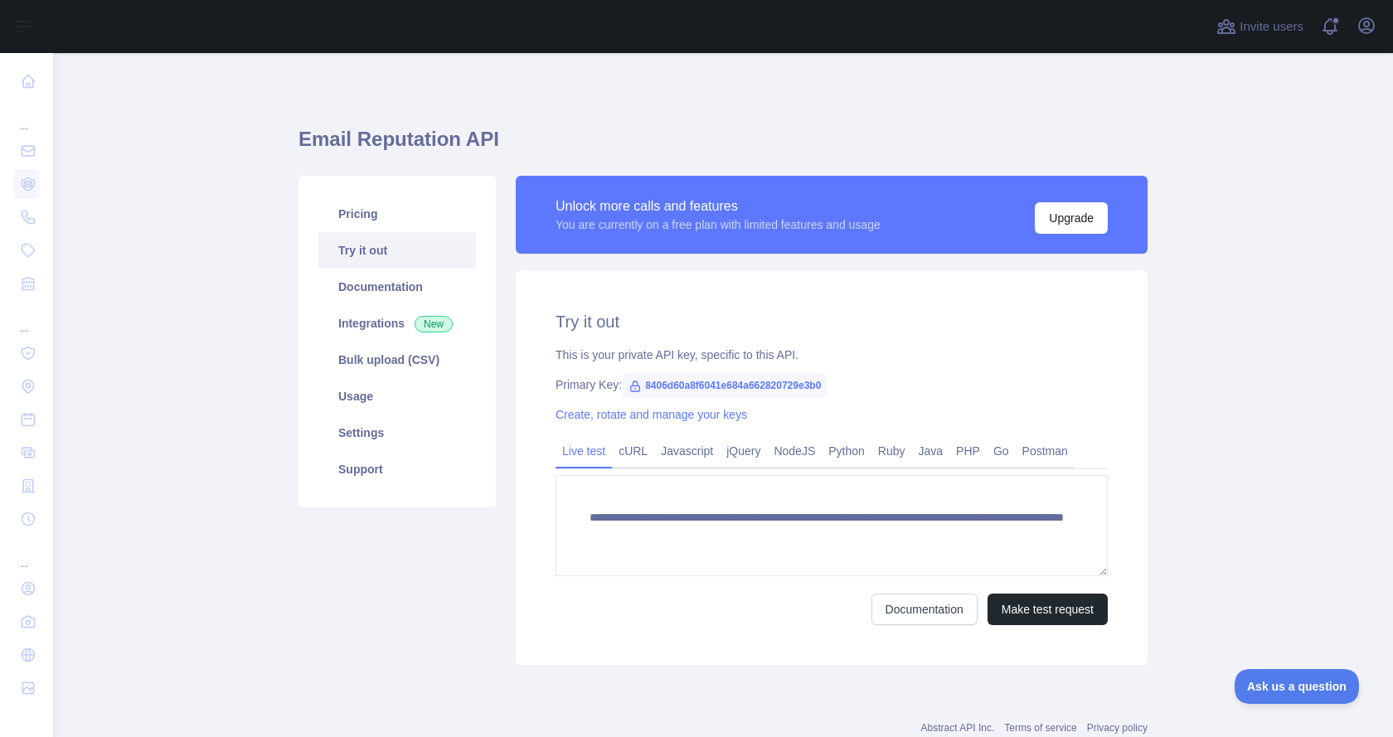
click at [207, 251] on main "**********" at bounding box center [723, 395] width 1340 height 684
